Goal: Navigation & Orientation: Find specific page/section

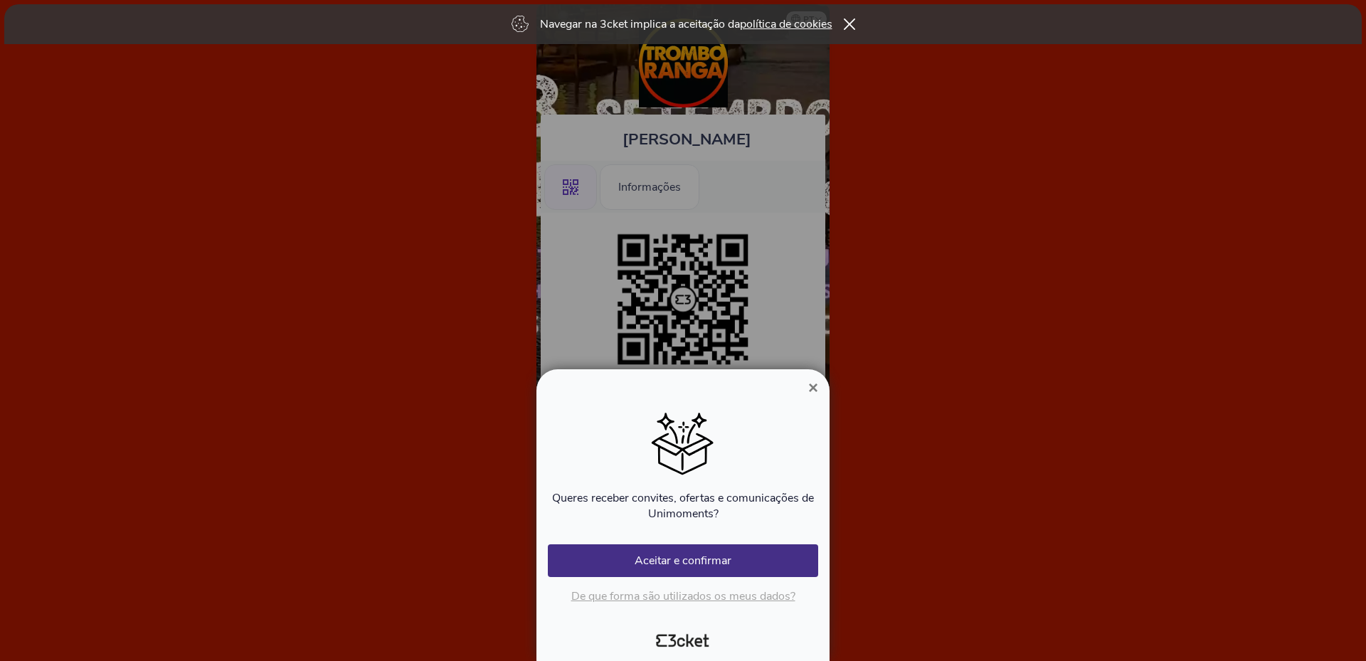
click at [814, 384] on span "×" at bounding box center [813, 387] width 10 height 19
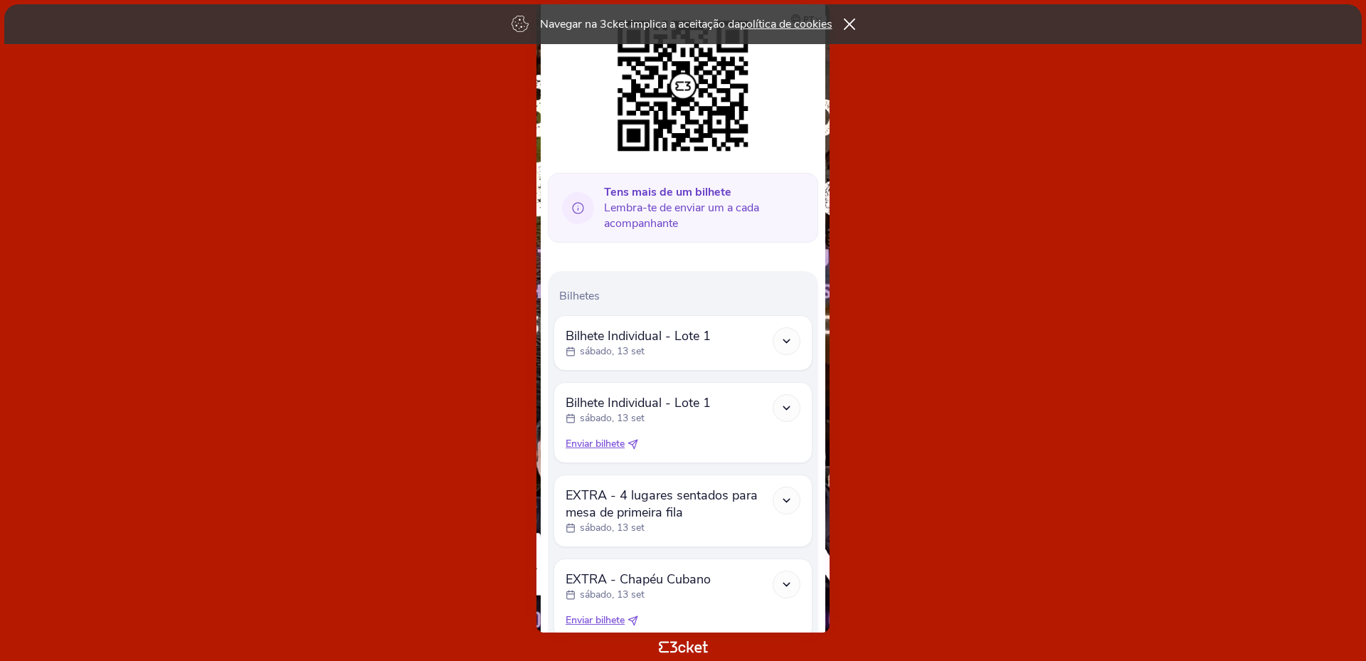
scroll to position [285, 0]
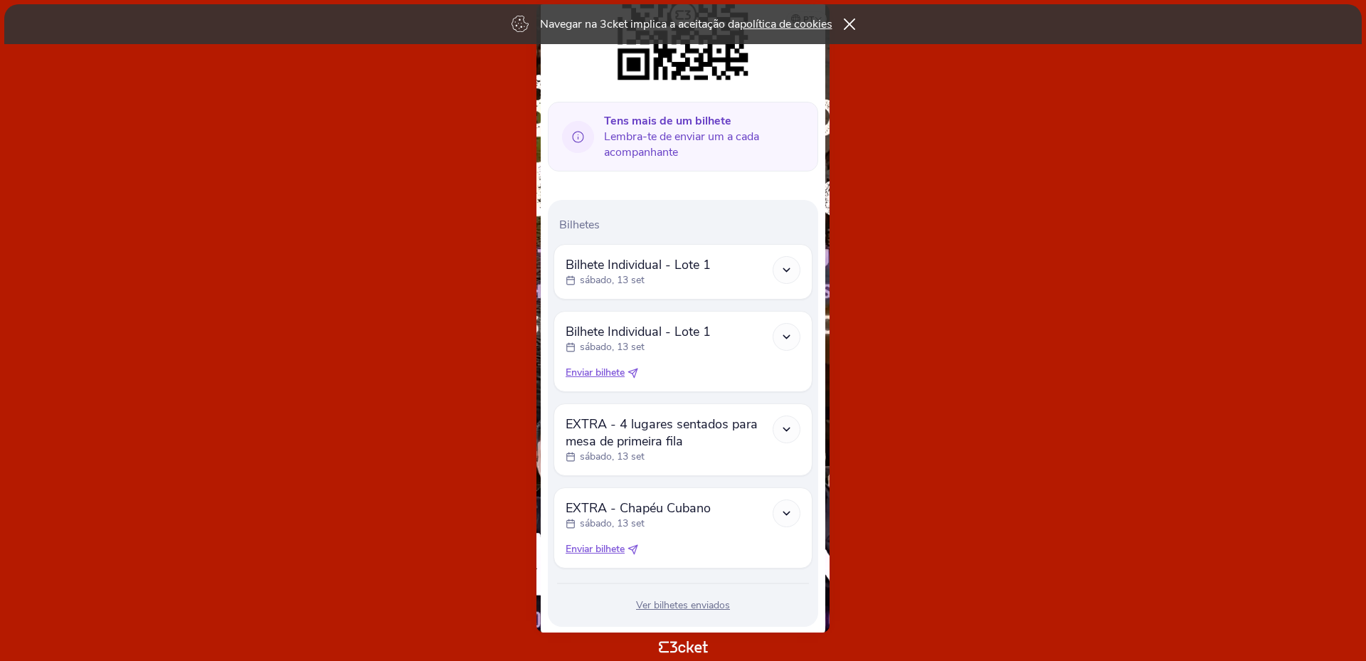
click at [786, 430] on icon at bounding box center [787, 429] width 12 height 12
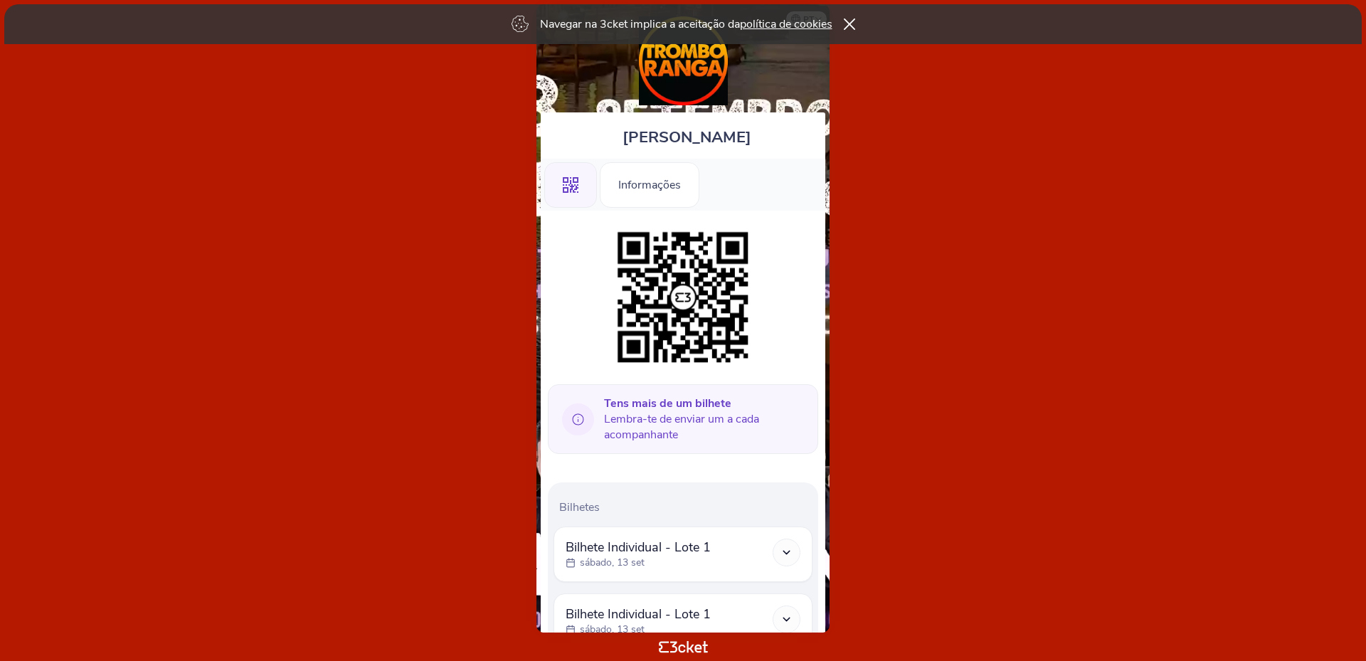
scroll to position [0, 0]
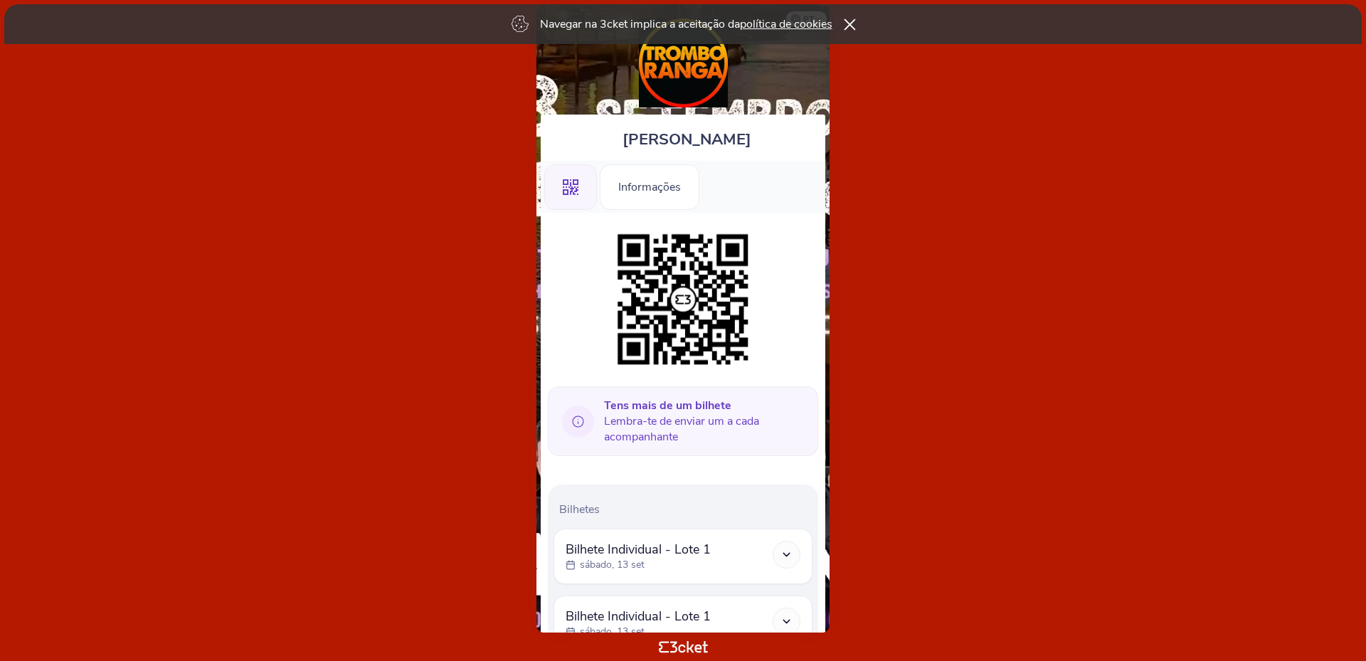
click at [855, 20] on icon at bounding box center [849, 24] width 12 height 11
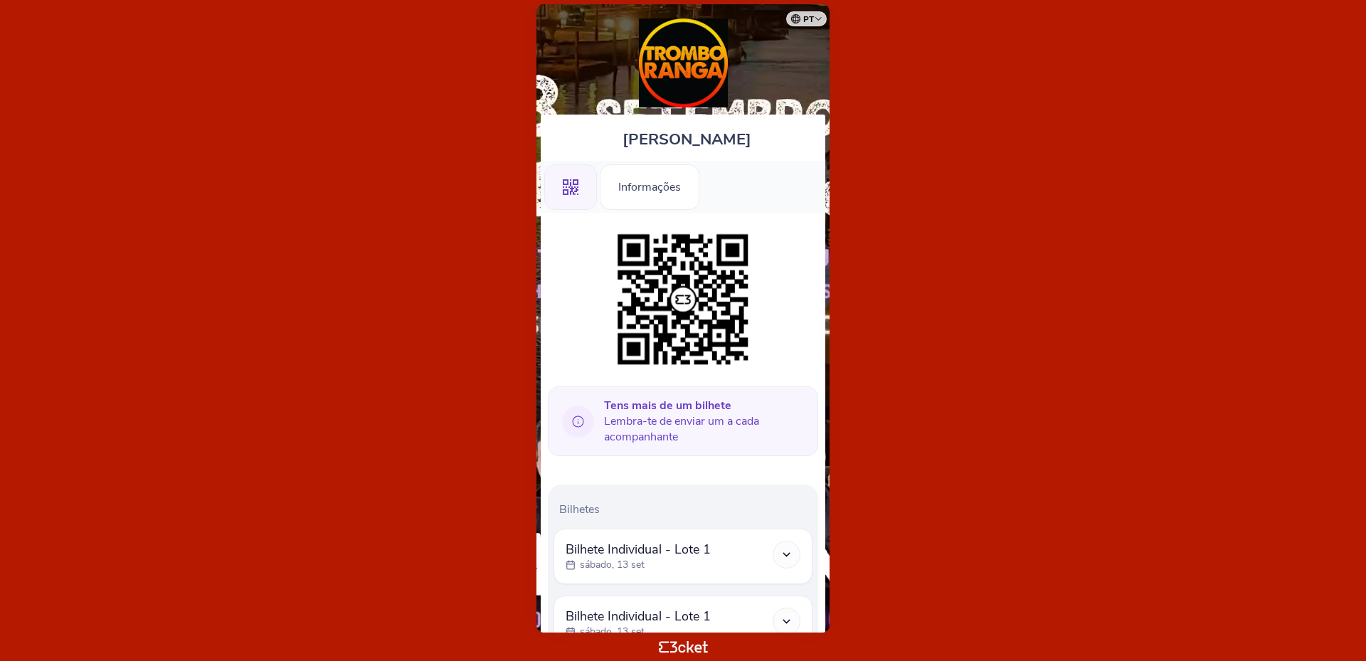
click at [817, 23] on select "Português ([GEOGRAPHIC_DATA]) English Español Catalan [DEMOGRAPHIC_DATA]" at bounding box center [809, 17] width 36 height 28
click at [226, 107] on body "pt Português ([GEOGRAPHIC_DATA]) English Español Catalan [DEMOGRAPHIC_DATA] [PE…" at bounding box center [683, 331] width 1355 height 650
